Goal: Task Accomplishment & Management: Manage account settings

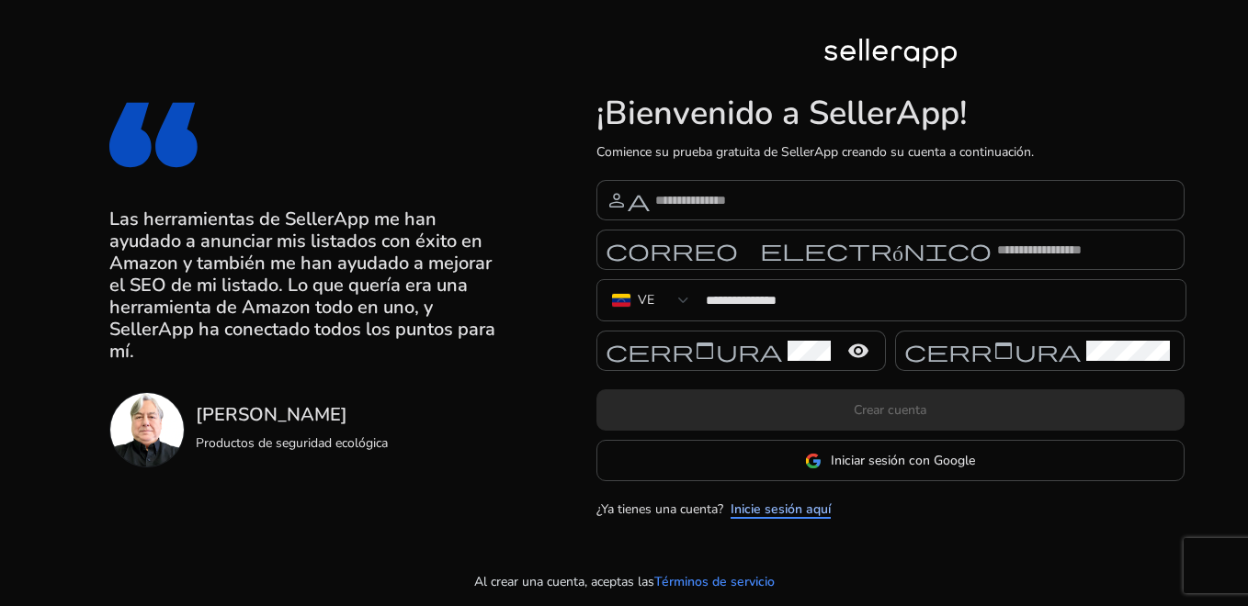
click at [776, 510] on link "Inicie sesión aquí" at bounding box center [780, 509] width 100 height 19
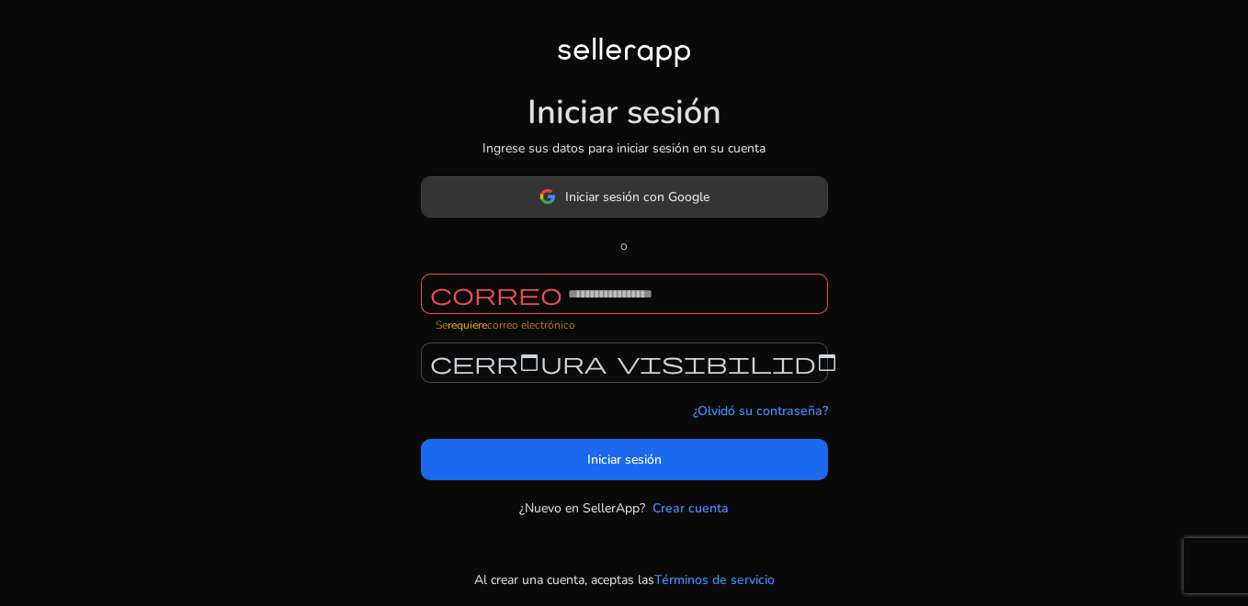
click at [652, 202] on span "Iniciar sesión con Google" at bounding box center [637, 196] width 144 height 19
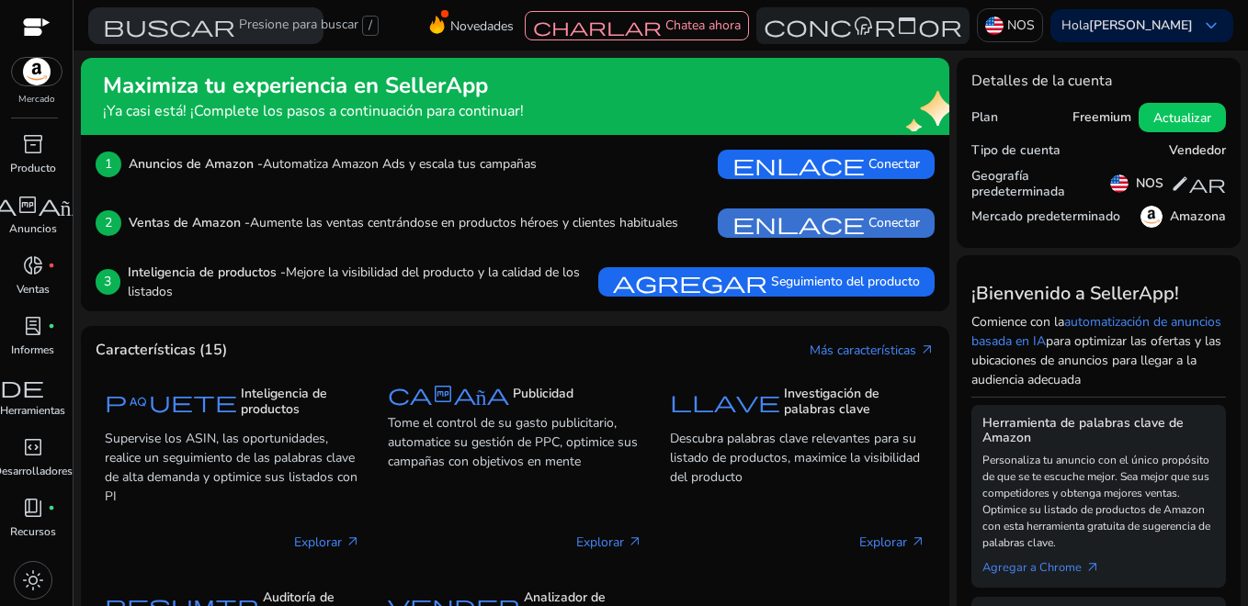
click at [804, 219] on span "enlace" at bounding box center [798, 223] width 132 height 22
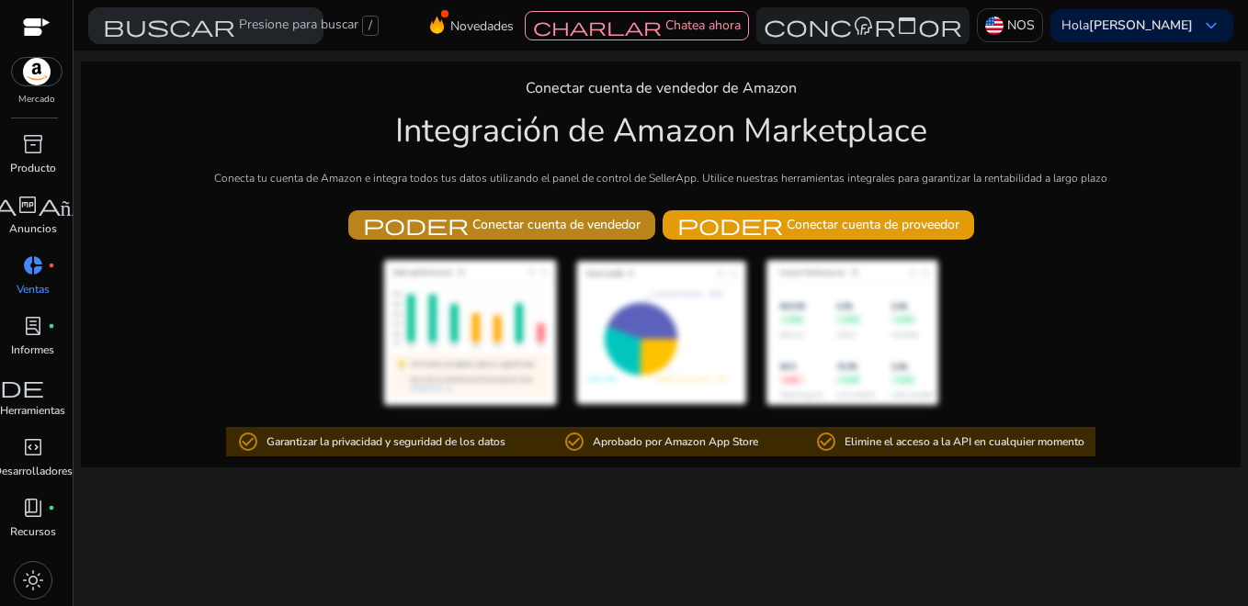
click at [534, 227] on font "Conectar cuenta de vendedor" at bounding box center [556, 224] width 168 height 19
